Goal: Obtain resource: Download file/media

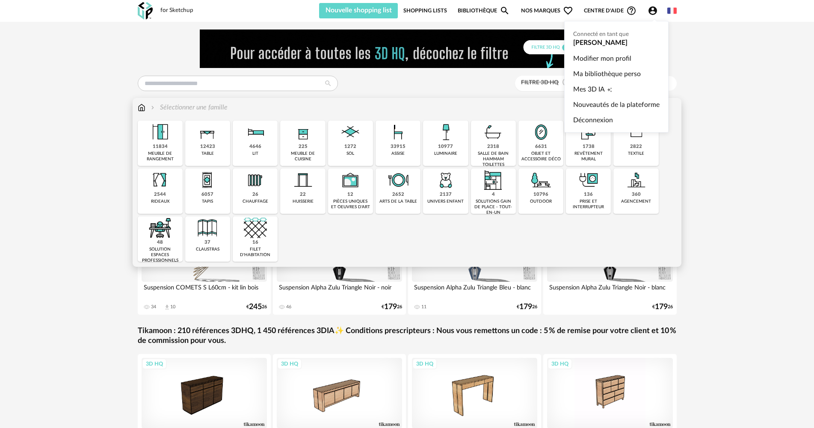
click at [650, 9] on icon "Account Circle icon" at bounding box center [653, 10] width 9 height 9
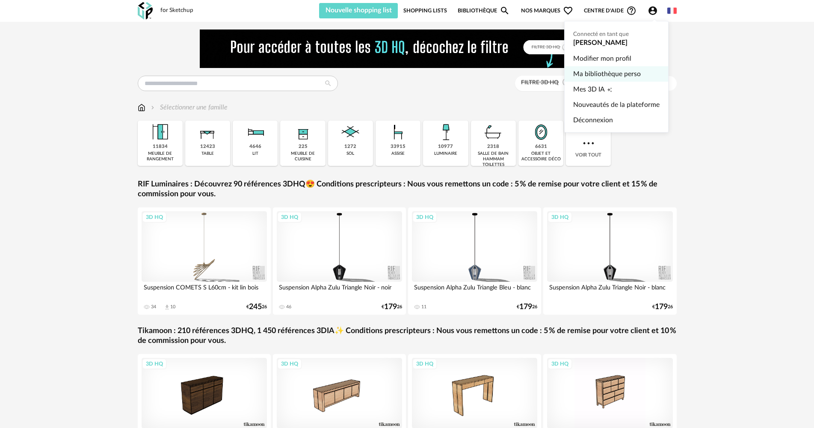
click at [637, 70] on link "Ma bibliothèque perso" at bounding box center [616, 73] width 86 height 15
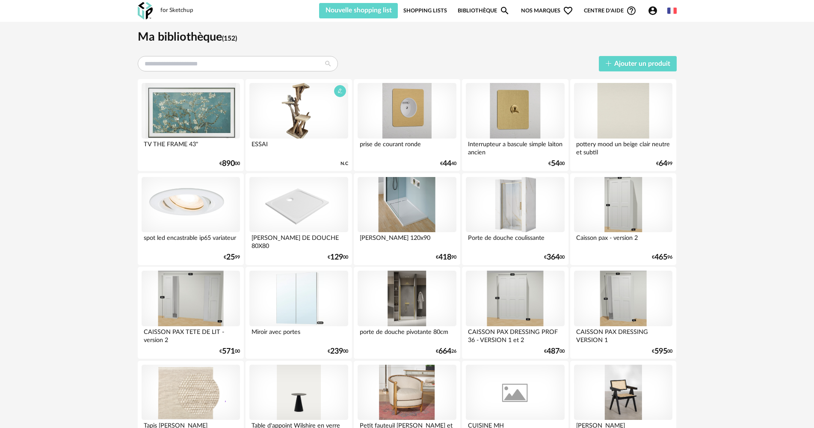
click at [294, 135] on div at bounding box center [298, 111] width 98 height 56
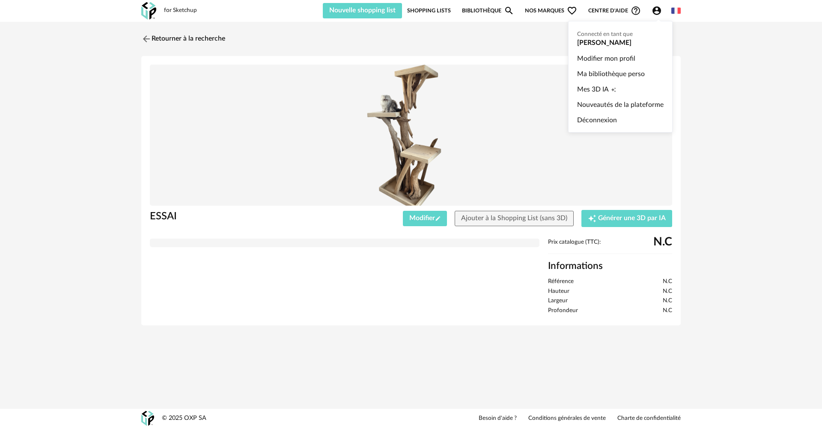
click at [660, 9] on icon "Account Circle icon" at bounding box center [656, 10] width 9 height 9
click at [628, 90] on link "Mes 3D IA Creation icon" at bounding box center [620, 89] width 86 height 15
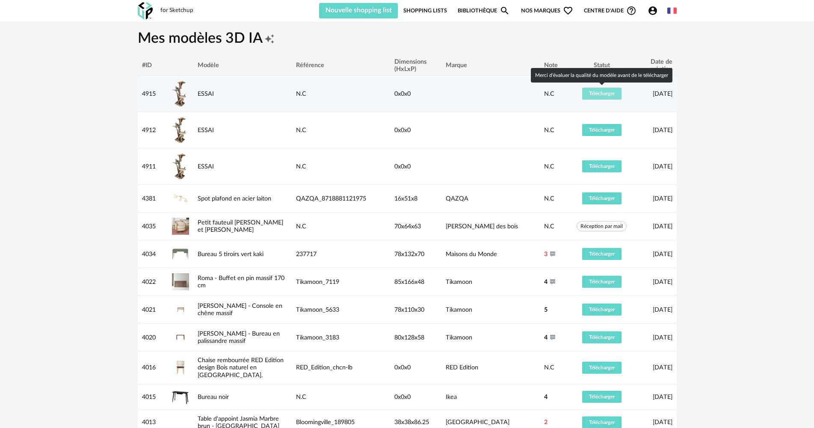
click at [615, 96] on button "Télécharger" at bounding box center [601, 94] width 39 height 12
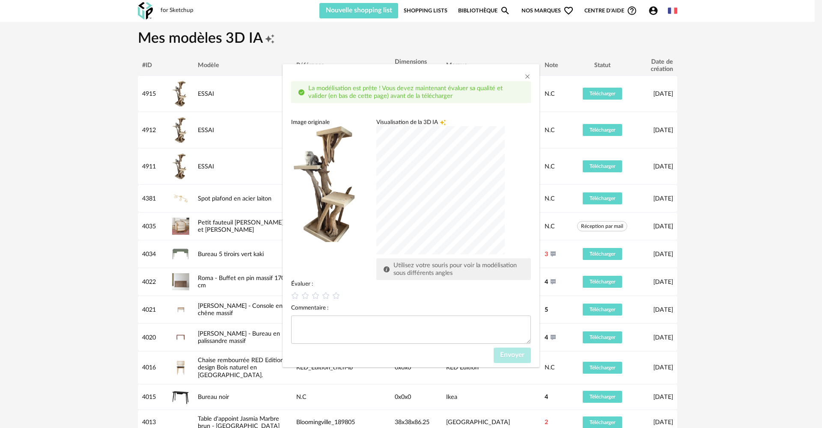
click at [505, 223] on div "dialog" at bounding box center [440, 190] width 128 height 128
drag, startPoint x: 322, startPoint y: 160, endPoint x: 454, endPoint y: 214, distance: 142.8
click at [454, 214] on div "dialog" at bounding box center [440, 190] width 128 height 128
click at [325, 295] on icon "dialog" at bounding box center [325, 295] width 9 height 9
click at [521, 354] on span "Envoyer" at bounding box center [512, 355] width 24 height 7
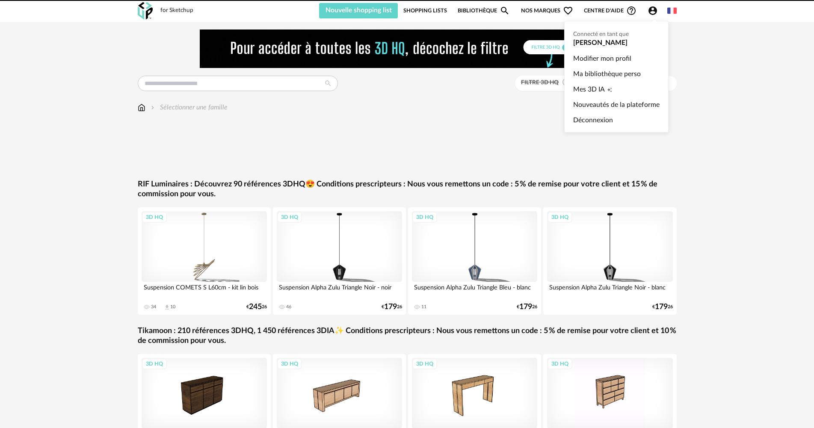
click at [649, 12] on icon "Account Circle icon" at bounding box center [653, 10] width 9 height 9
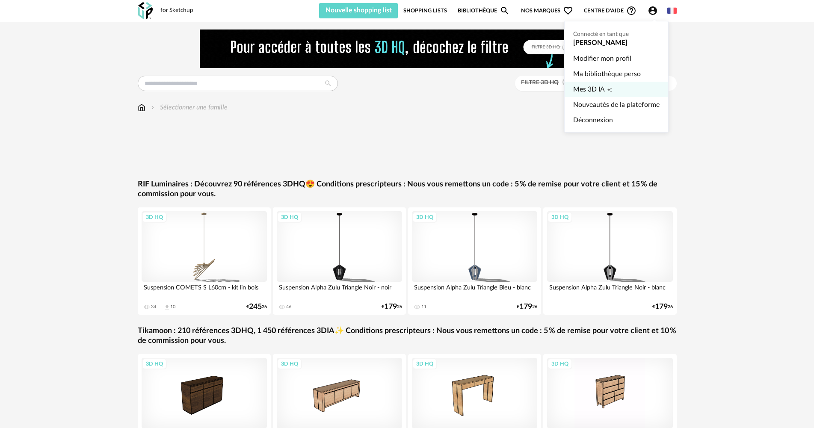
click at [619, 89] on link "Mes 3D IA Creation icon" at bounding box center [616, 89] width 86 height 15
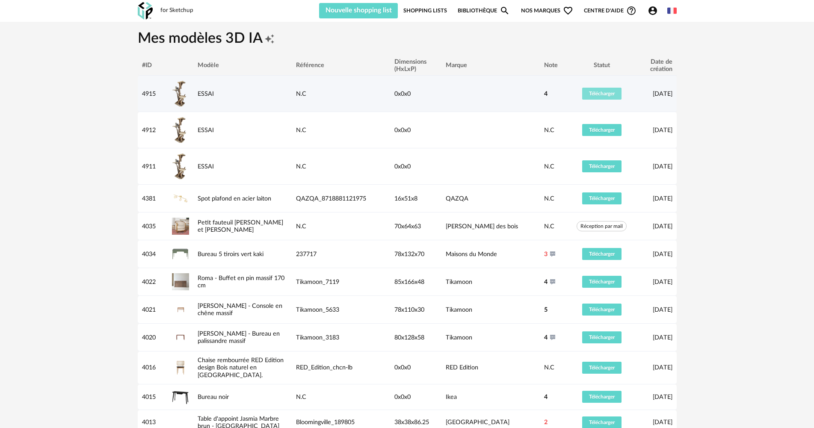
click at [607, 94] on span "Télécharger" at bounding box center [602, 93] width 26 height 5
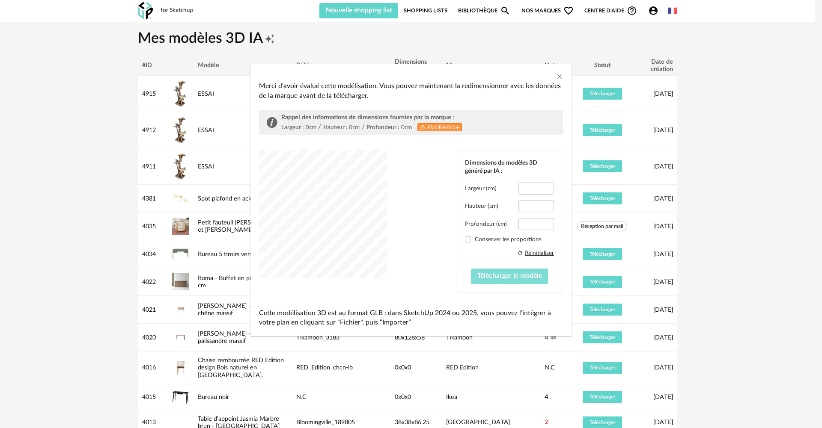
click at [517, 282] on button "Télécharger le modèle" at bounding box center [509, 276] width 77 height 15
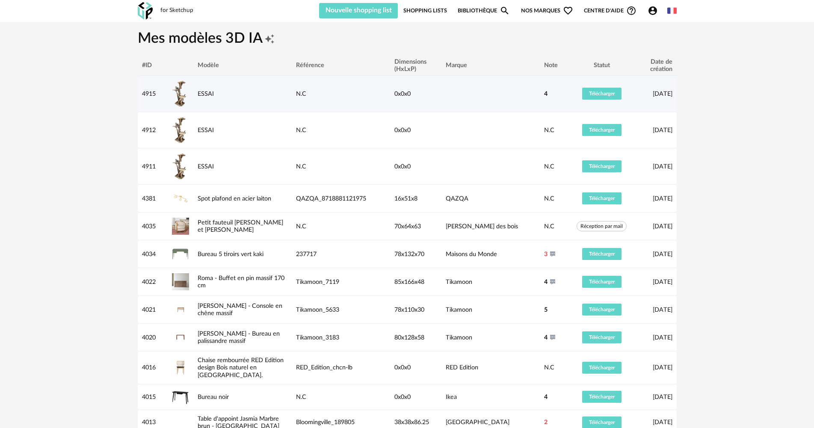
click at [526, 104] on td at bounding box center [491, 94] width 98 height 36
click at [610, 101] on td "Télécharger" at bounding box center [602, 94] width 64 height 36
click at [610, 98] on button "Télécharger" at bounding box center [601, 94] width 39 height 12
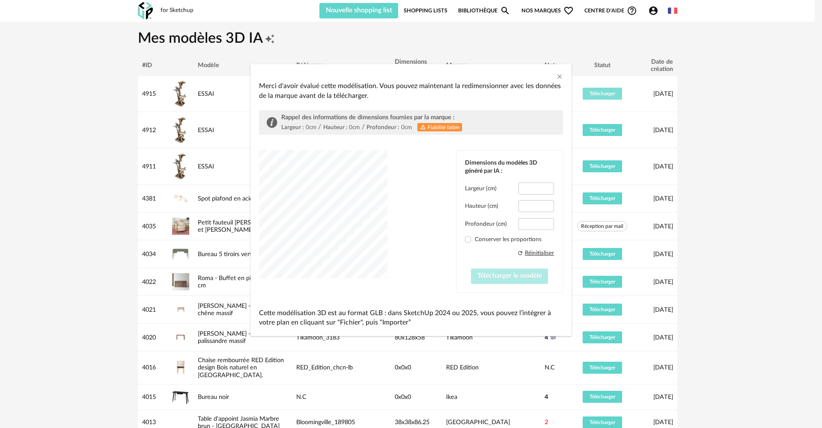
type input "*****"
type input "****"
click at [515, 278] on span "Télécharger le modèle" at bounding box center [509, 276] width 65 height 7
